Goal: Book appointment/travel/reservation

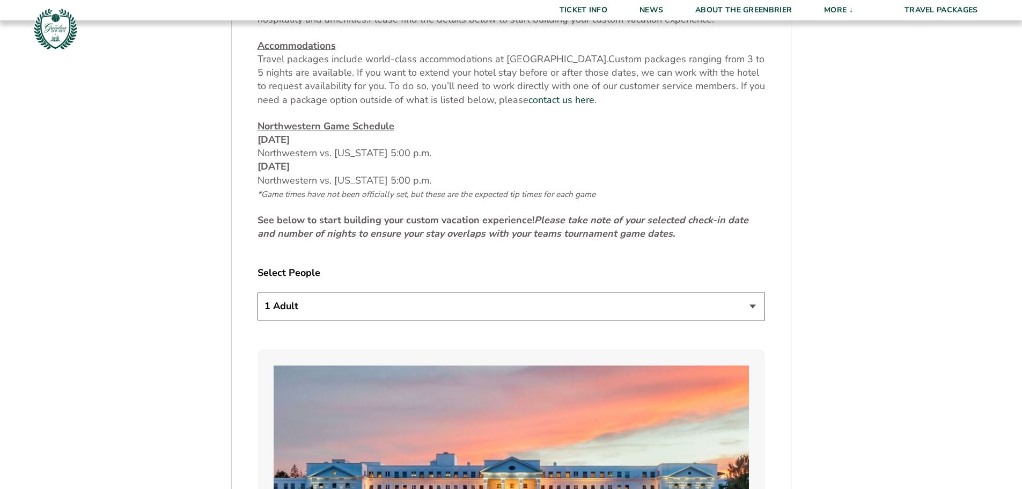
scroll to position [483, 0]
click at [729, 304] on select "1 Adult 2 Adults 3 Adults 4 Adults 2 Adults + 1 Child 2 Adults + 2 Children 2 A…" at bounding box center [510, 305] width 507 height 27
select select "2 Adults"
click at [257, 292] on select "1 Adult 2 Adults 3 Adults 4 Adults 2 Adults + 1 Child 2 Adults + 2 Children 2 A…" at bounding box center [510, 305] width 507 height 27
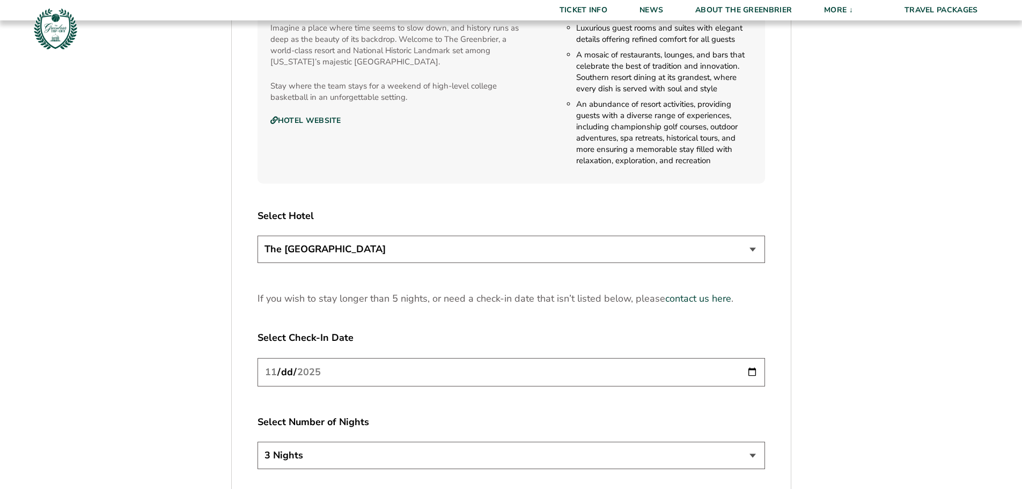
scroll to position [1234, 0]
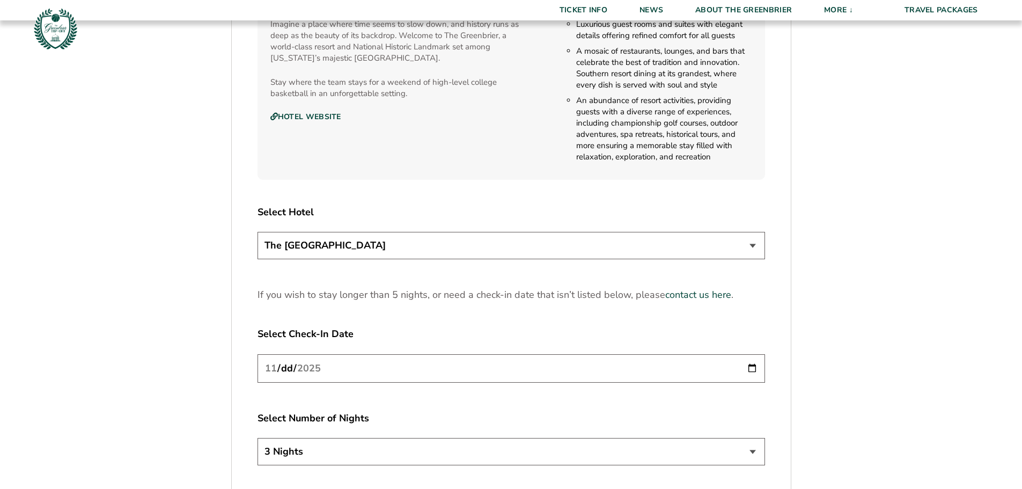
click at [425, 252] on select "The [GEOGRAPHIC_DATA]" at bounding box center [510, 245] width 507 height 27
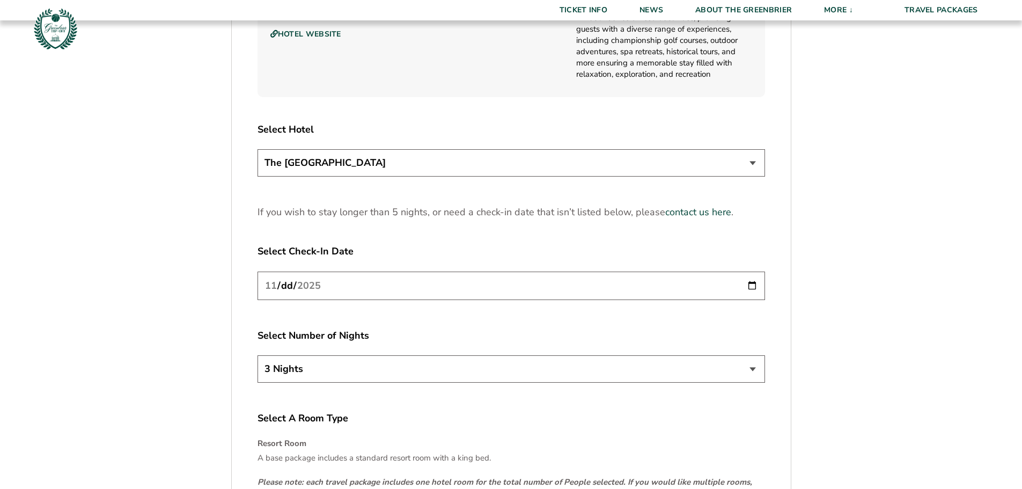
scroll to position [1395, 0]
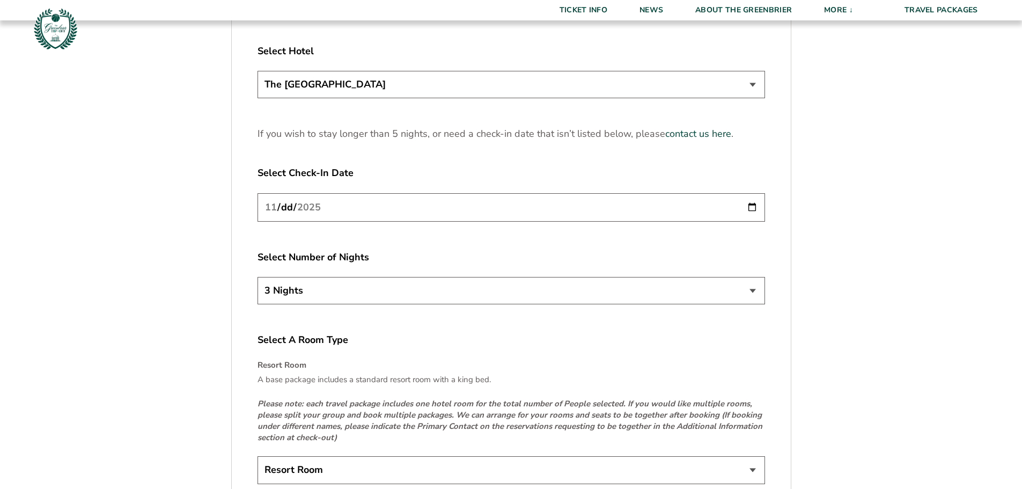
click at [703, 208] on input "[DATE]" at bounding box center [510, 207] width 507 height 28
click at [755, 205] on input "[DATE]" at bounding box center [510, 207] width 507 height 28
type input "[DATE]"
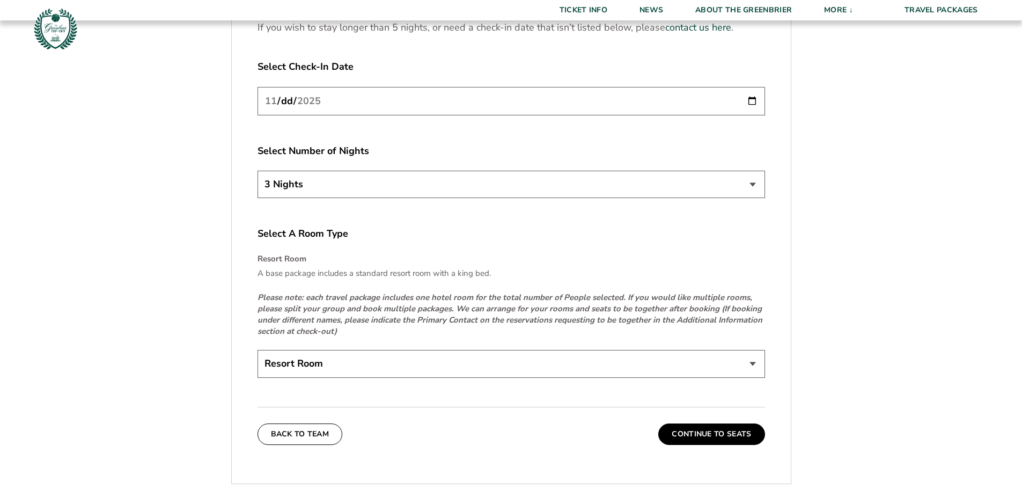
scroll to position [1502, 0]
click at [394, 364] on select "Resort Room" at bounding box center [510, 362] width 507 height 27
click at [709, 432] on button "Continue To Seats" at bounding box center [711, 432] width 106 height 21
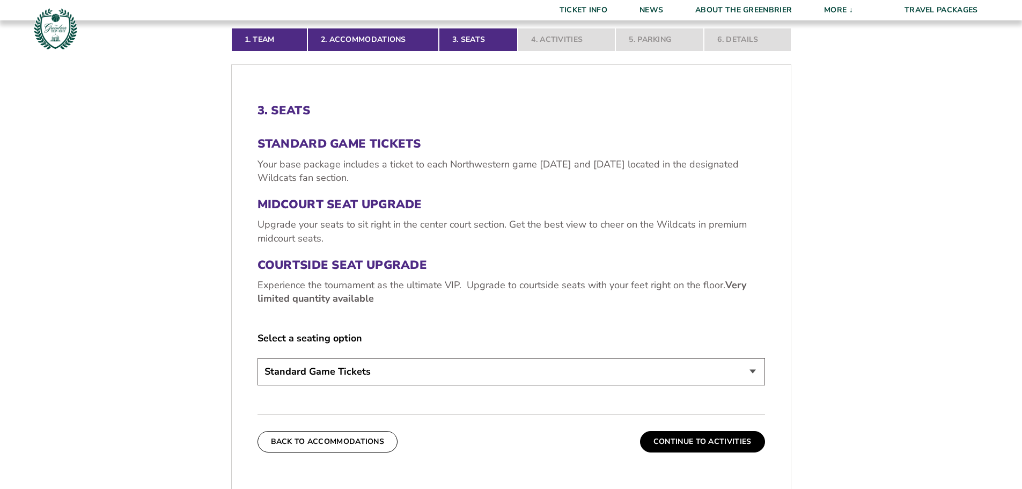
scroll to position [338, 0]
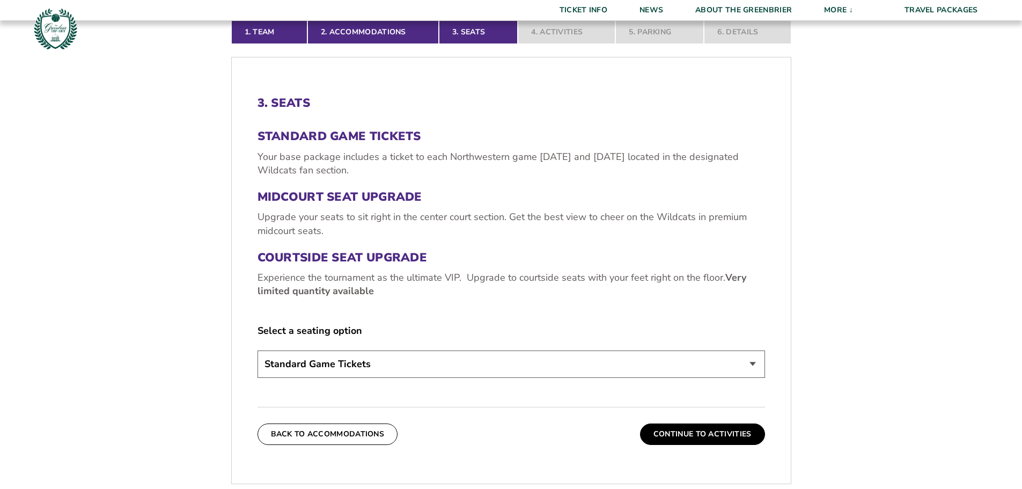
click at [752, 359] on select "Standard Game Tickets Midcourt Seat Upgrade (+$130 per person) Courtside Seat U…" at bounding box center [510, 363] width 507 height 27
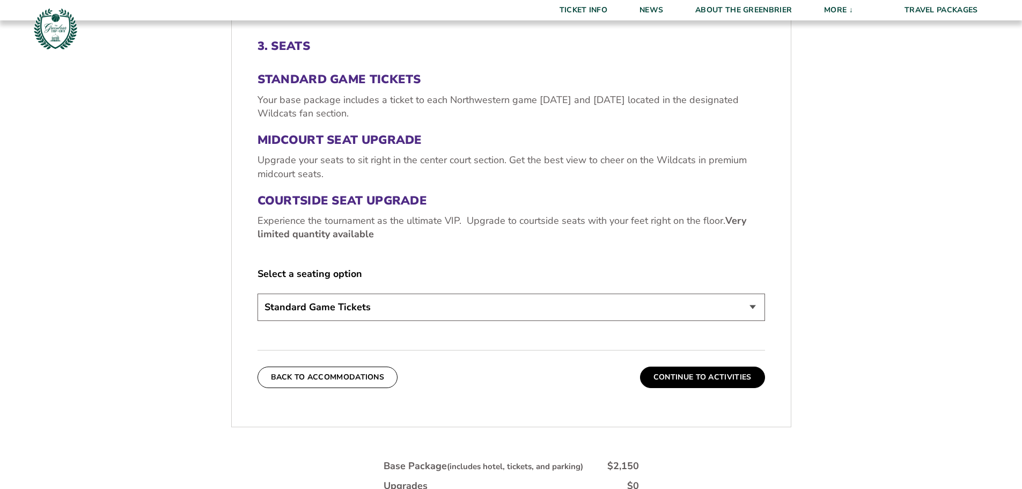
scroll to position [392, 0]
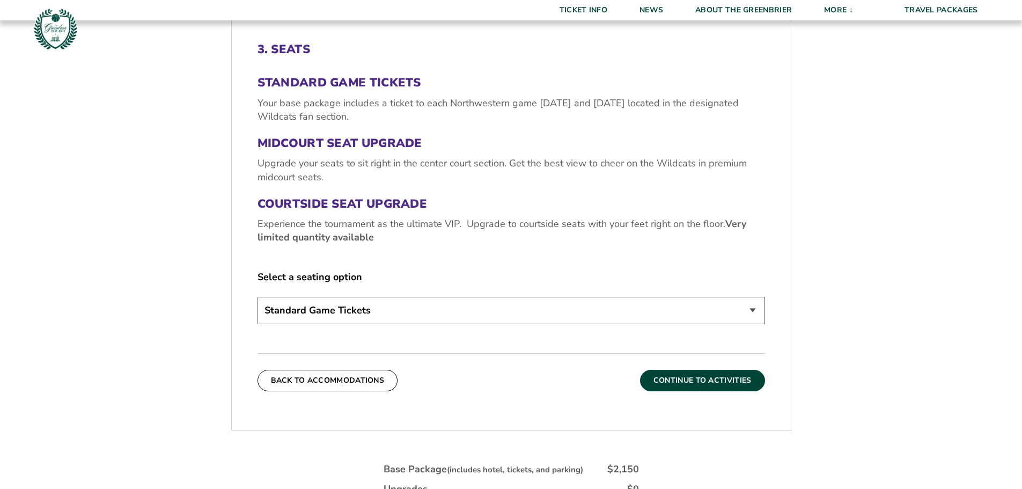
click at [710, 381] on button "Continue To Activities" at bounding box center [702, 380] width 125 height 21
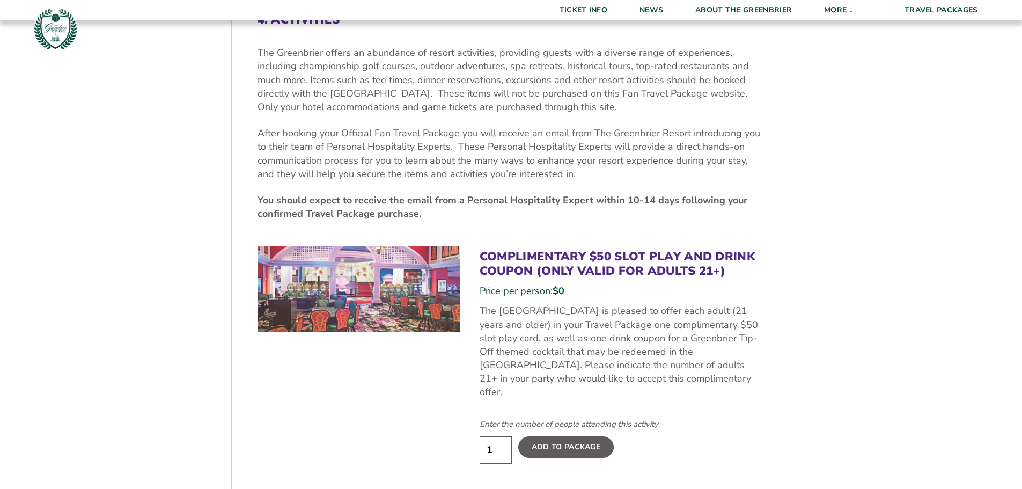
scroll to position [446, 0]
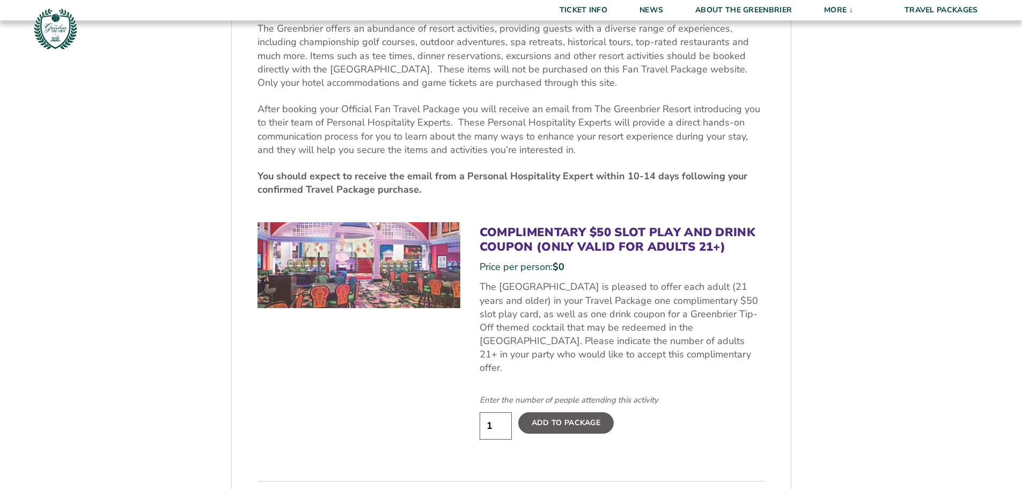
click at [491, 412] on input "1" at bounding box center [496, 425] width 32 height 27
type input "2"
click at [501, 412] on input "2" at bounding box center [496, 425] width 32 height 27
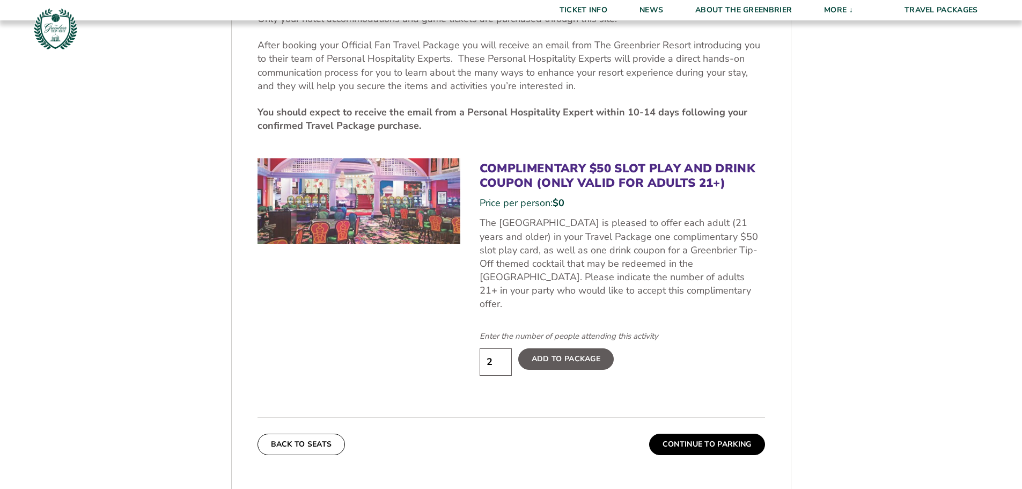
scroll to position [553, 0]
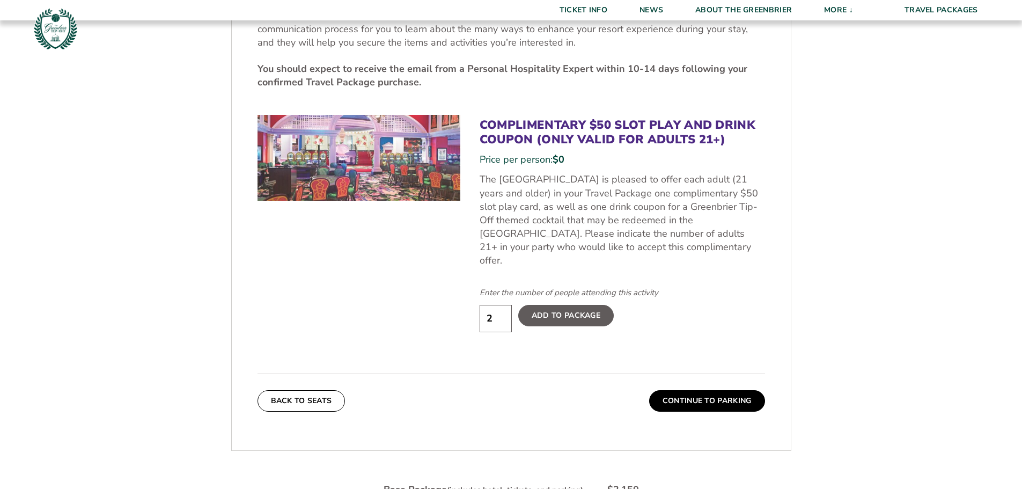
click at [588, 305] on label "Add To Package" at bounding box center [565, 315] width 95 height 21
click at [0, 0] on input "Add To Package" at bounding box center [0, 0] width 0 height 0
click at [703, 390] on button "Continue To Parking" at bounding box center [707, 400] width 116 height 21
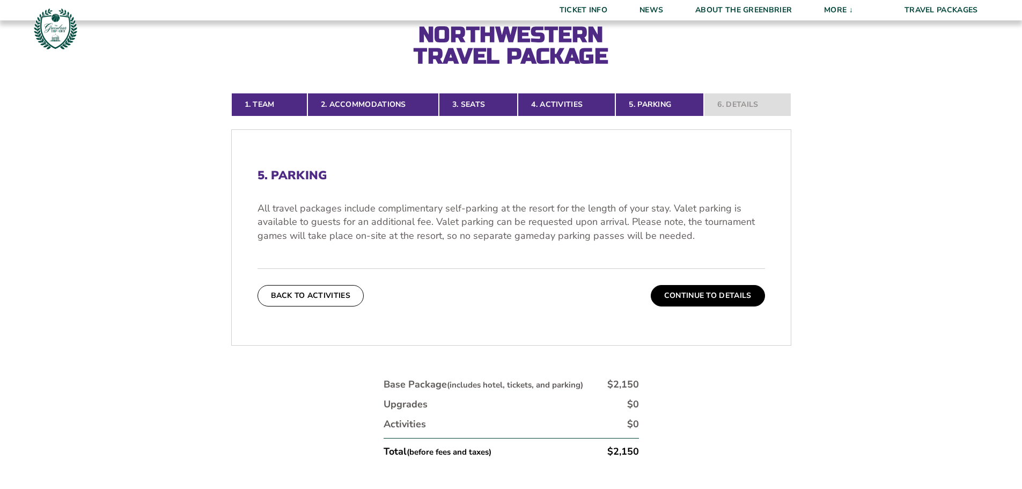
scroll to position [338, 0]
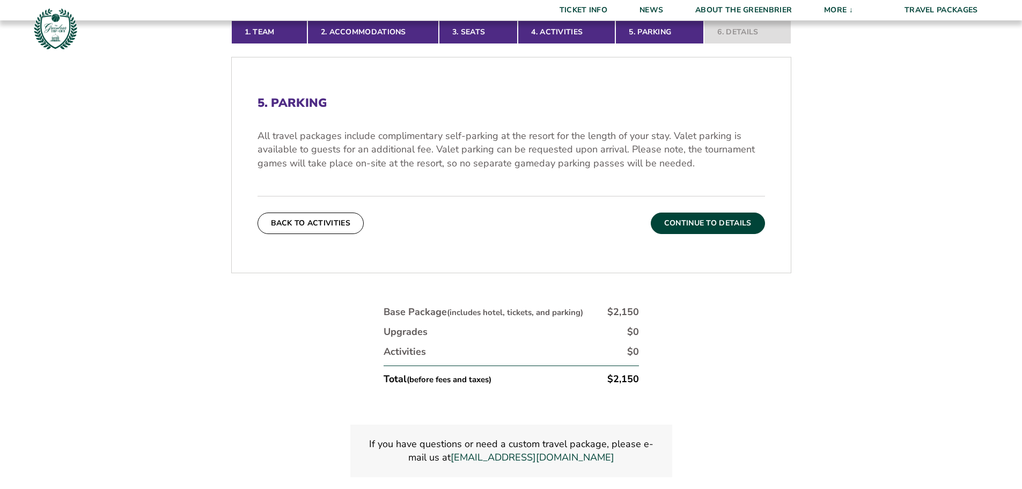
click at [707, 221] on button "Continue To Details" at bounding box center [708, 222] width 114 height 21
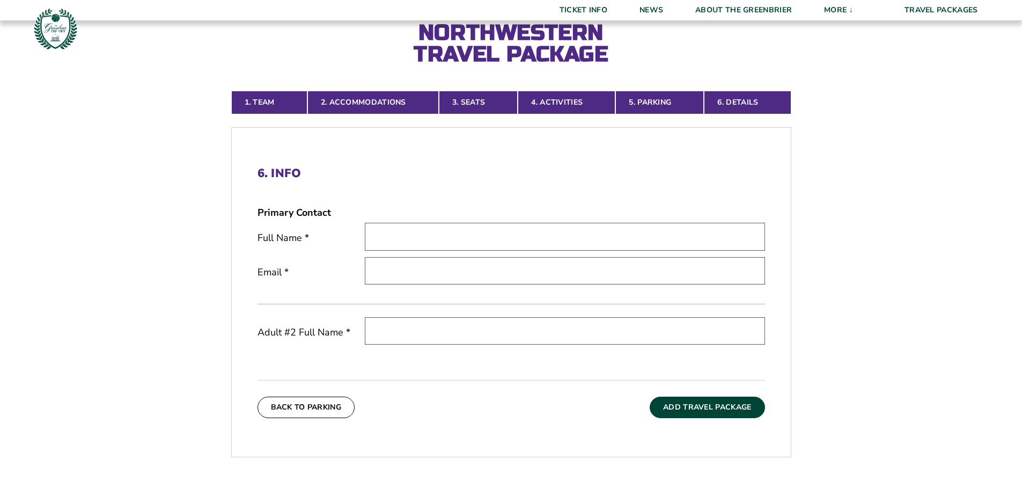
scroll to position [54, 0]
